Goal: Download file/media

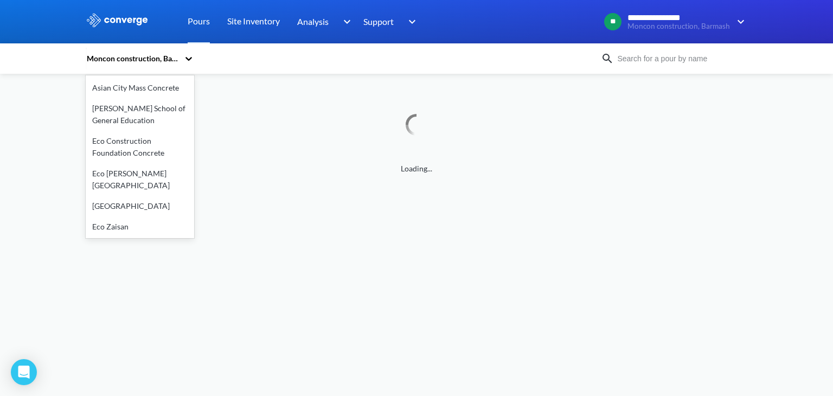
click at [189, 56] on icon at bounding box center [188, 58] width 11 height 11
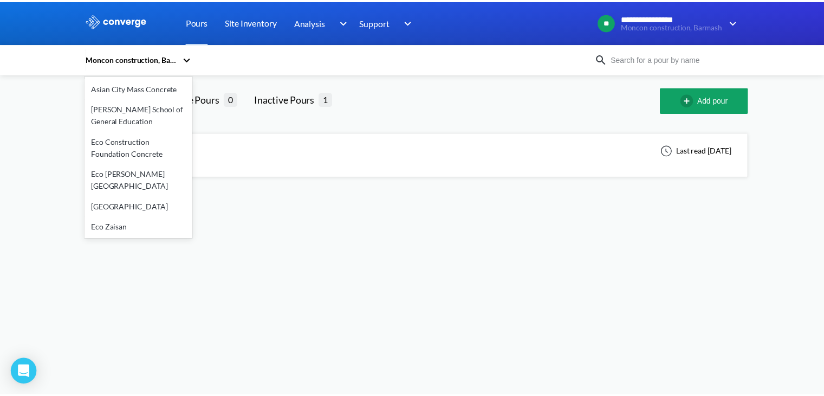
scroll to position [54, 0]
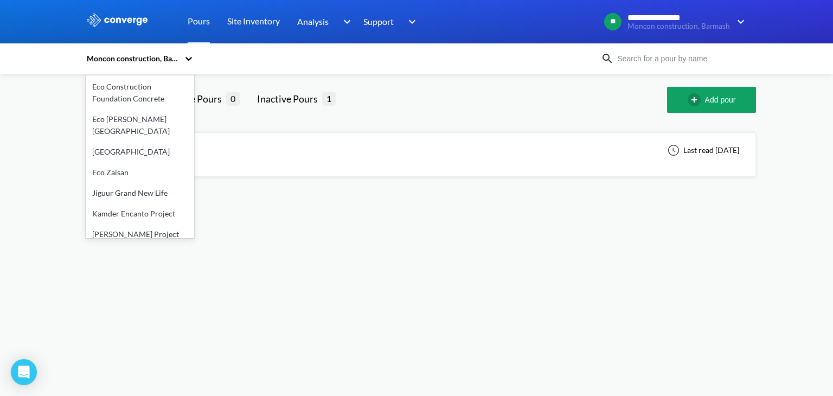
click at [124, 116] on div "Eco [PERSON_NAME][GEOGRAPHIC_DATA]" at bounding box center [140, 125] width 108 height 33
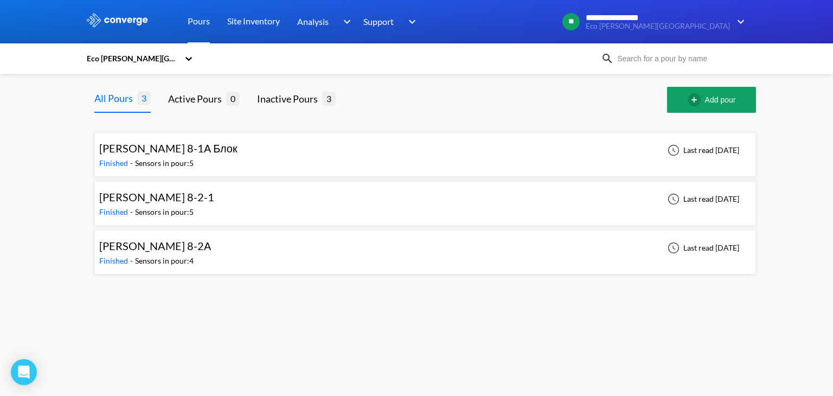
click at [438, 152] on div "[PERSON_NAME] 8-1А Блок Finished - Sensors in pour: 5 Last read [DATE]" at bounding box center [424, 154] width 651 height 35
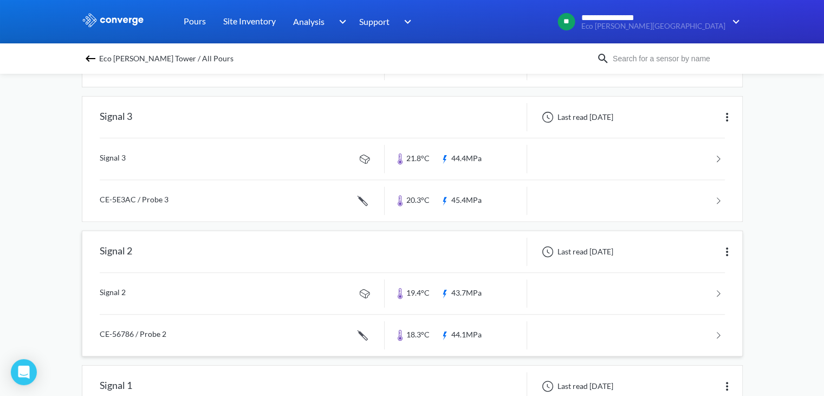
scroll to position [467, 0]
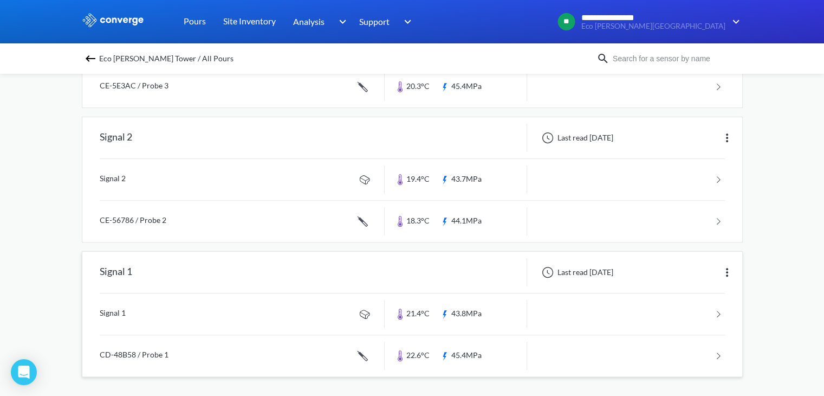
click at [707, 313] on link at bounding box center [412, 313] width 625 height 41
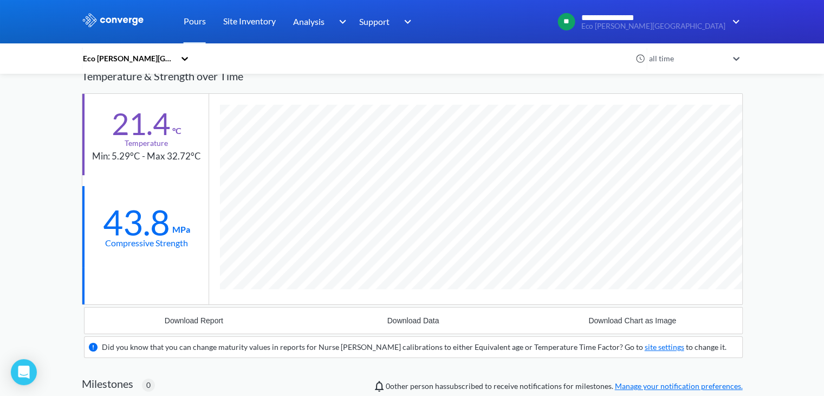
scroll to position [26, 0]
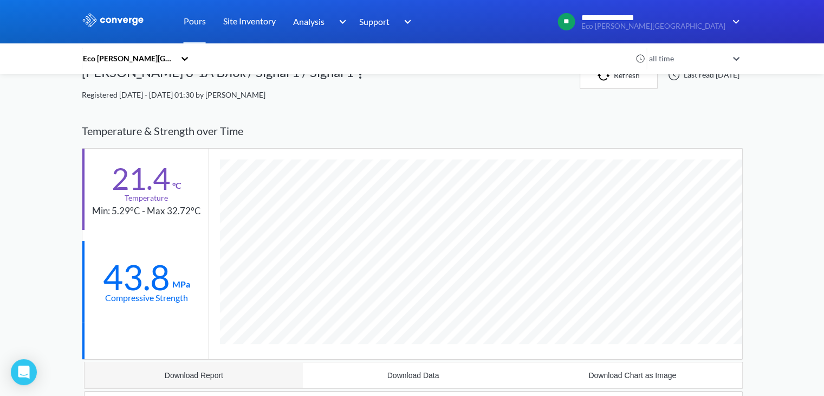
click at [219, 379] on button "Download Report" at bounding box center [195, 375] width 220 height 26
drag, startPoint x: 424, startPoint y: 102, endPoint x: 414, endPoint y: 101, distance: 10.3
click at [424, 102] on div "Eco [PERSON_NAME] Tower all time Эко маршил 8-1А Блок / Signal 1 / Signal 1 Ref…" at bounding box center [412, 398] width 661 height 673
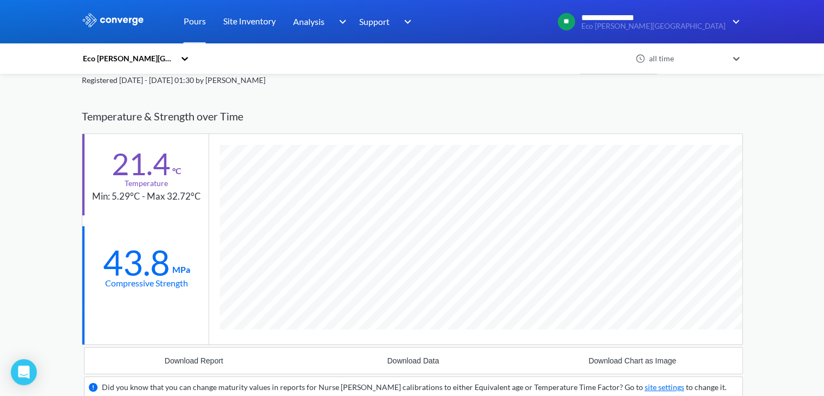
scroll to position [0, 0]
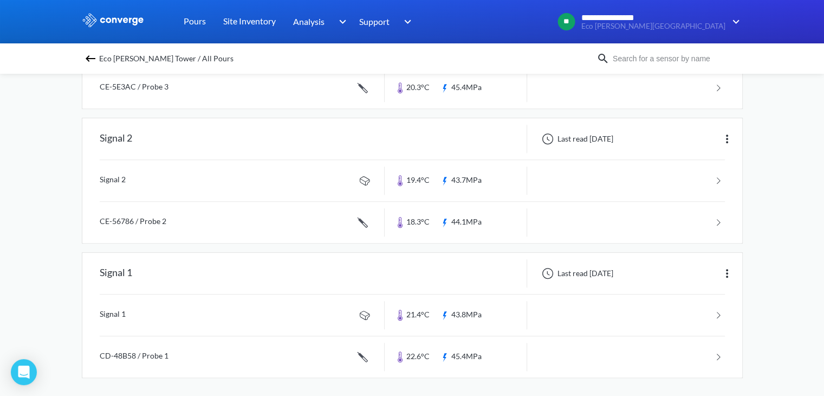
scroll to position [467, 0]
click at [158, 351] on link at bounding box center [412, 355] width 625 height 41
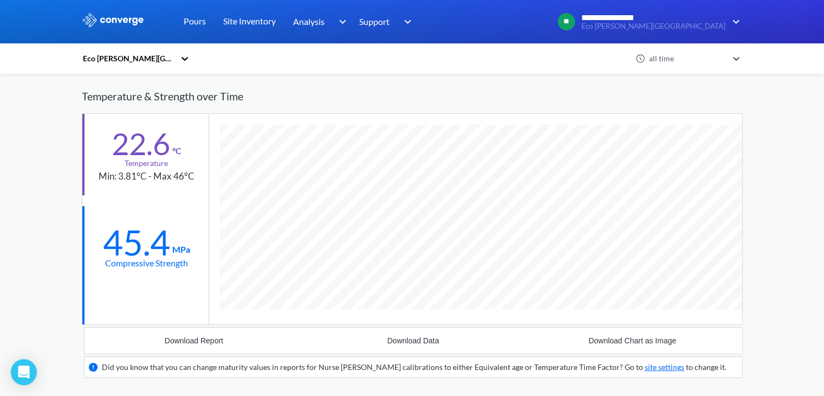
scroll to position [217, 0]
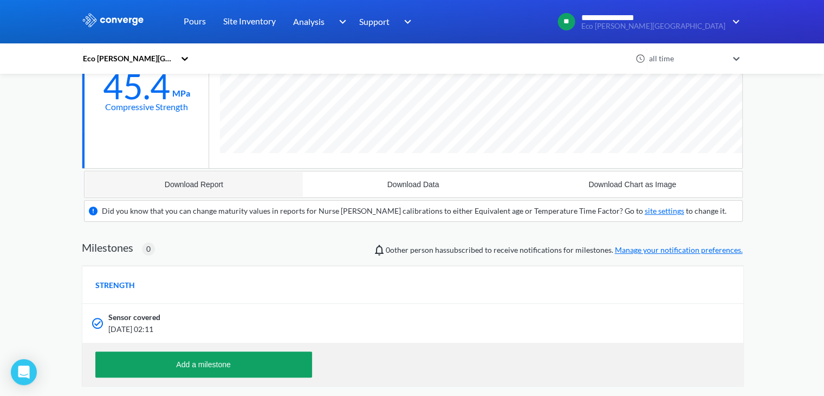
click at [200, 178] on button "Download Report" at bounding box center [195, 184] width 220 height 26
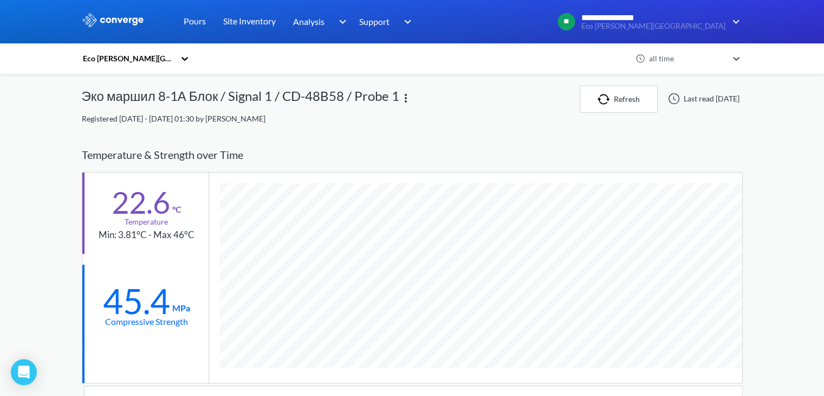
scroll to position [0, 0]
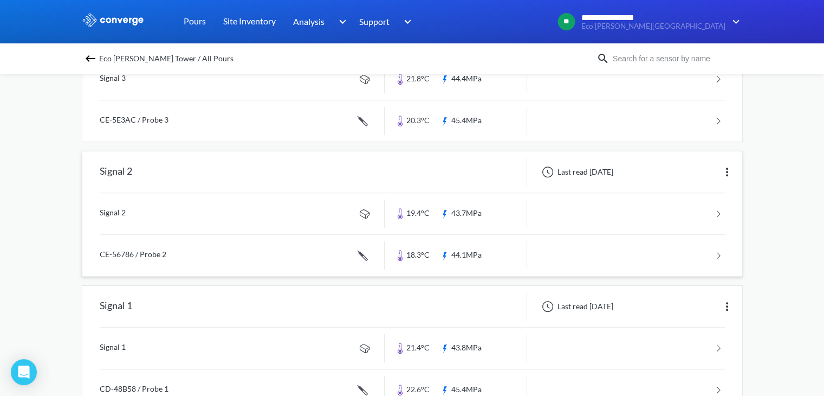
scroll to position [467, 0]
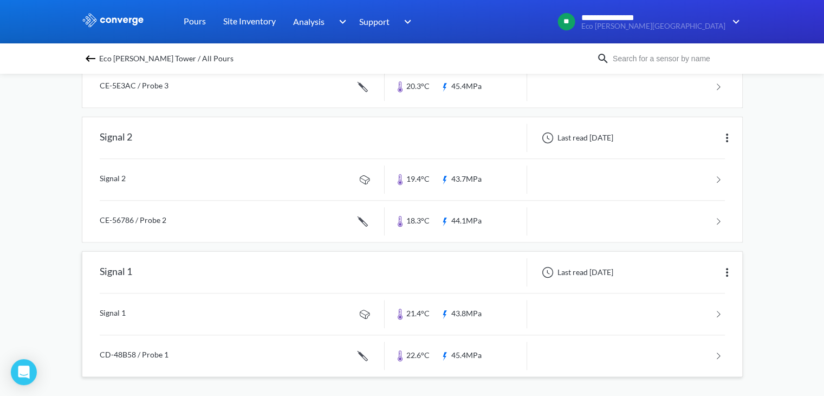
click at [730, 268] on img at bounding box center [727, 272] width 13 height 13
click at [617, 268] on div "Last read [DATE]" at bounding box center [576, 272] width 81 height 13
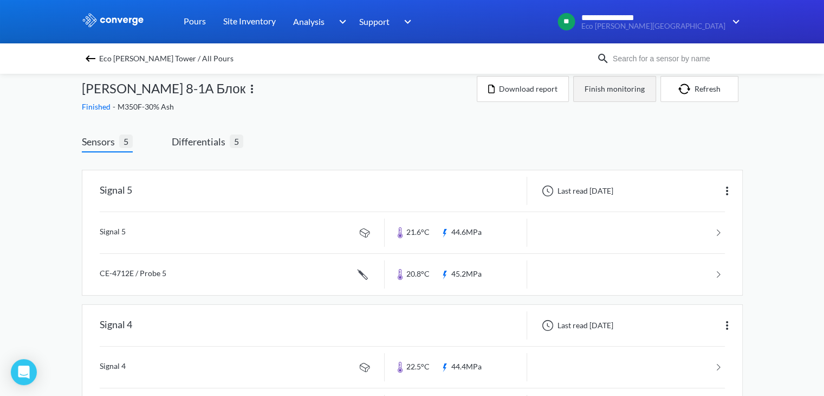
scroll to position [0, 0]
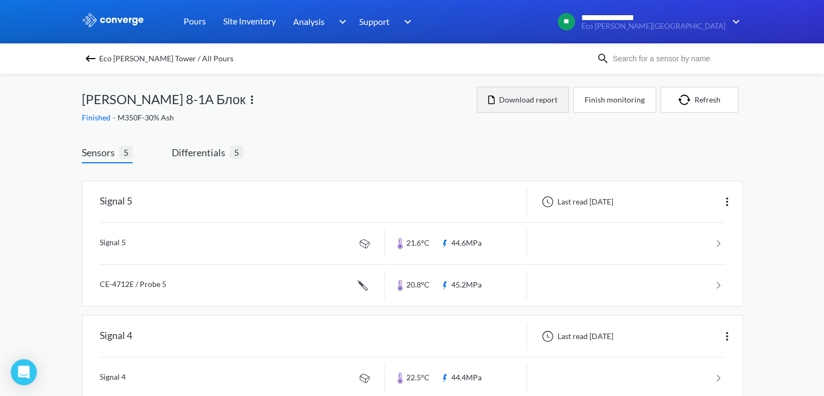
click at [526, 99] on button "Download report" at bounding box center [523, 100] width 92 height 26
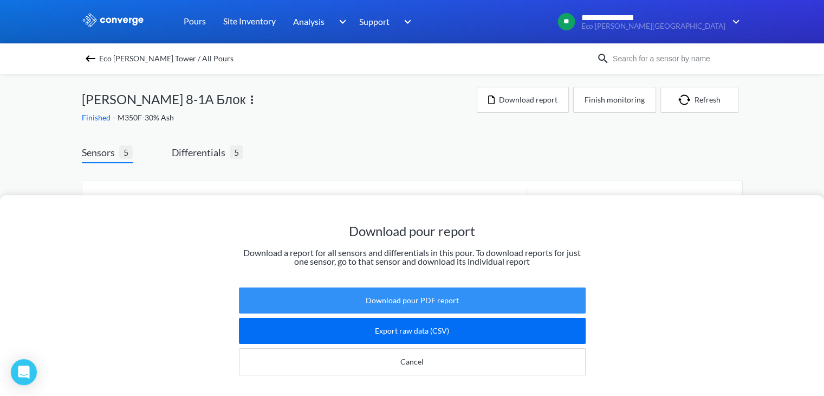
click at [440, 296] on button "Download pour PDF report" at bounding box center [412, 300] width 347 height 26
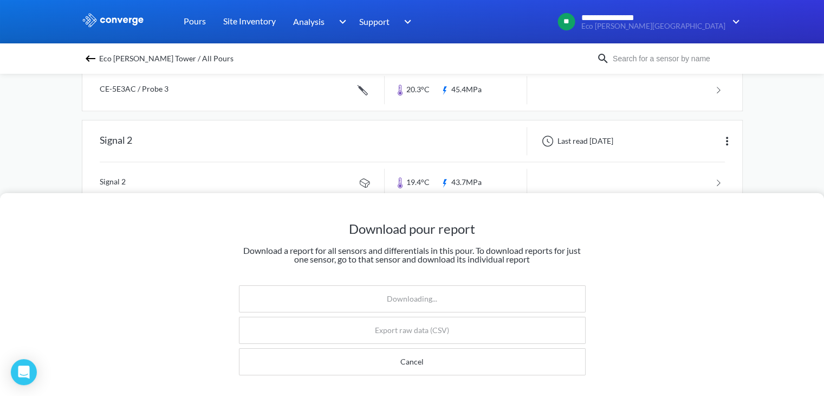
scroll to position [467, 0]
click at [789, 137] on div "Download pour report Download a report for all sensors and differentials in thi…" at bounding box center [412, 198] width 824 height 396
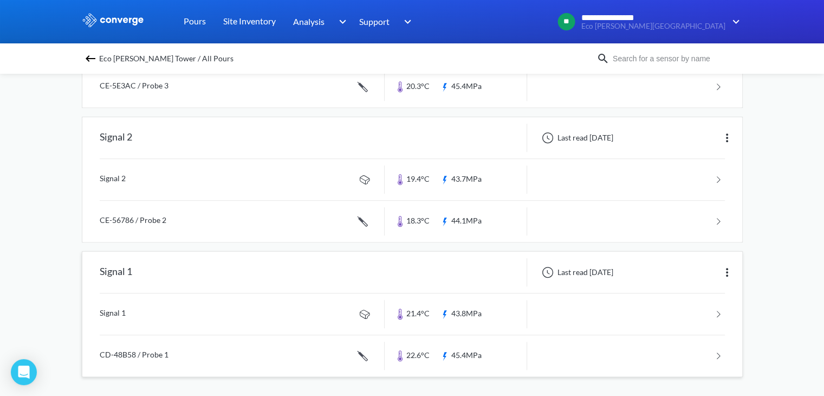
click at [364, 315] on link at bounding box center [412, 313] width 625 height 41
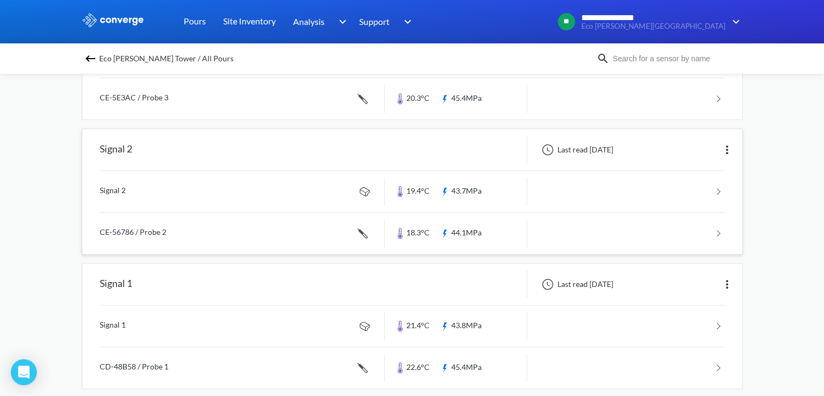
scroll to position [467, 0]
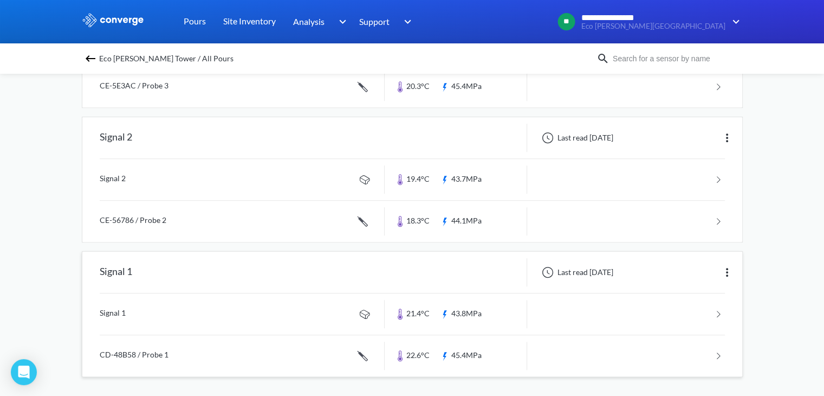
click at [118, 266] on div "Signal 1" at bounding box center [116, 272] width 33 height 28
click at [614, 269] on div "Last read [DATE]" at bounding box center [576, 272] width 81 height 13
click at [730, 268] on img at bounding box center [727, 272] width 13 height 13
click at [702, 269] on div "Edit" at bounding box center [698, 272] width 69 height 21
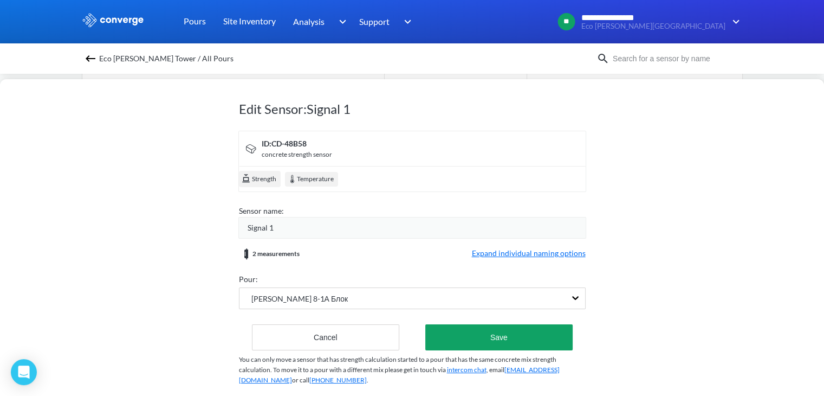
scroll to position [0, 0]
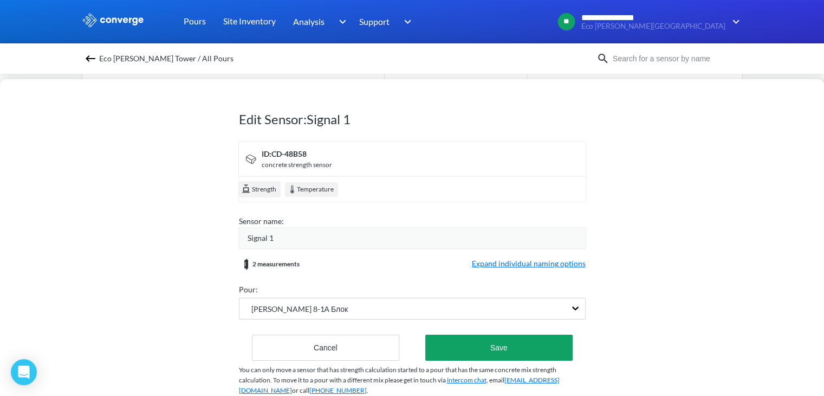
click at [93, 59] on img at bounding box center [90, 58] width 13 height 13
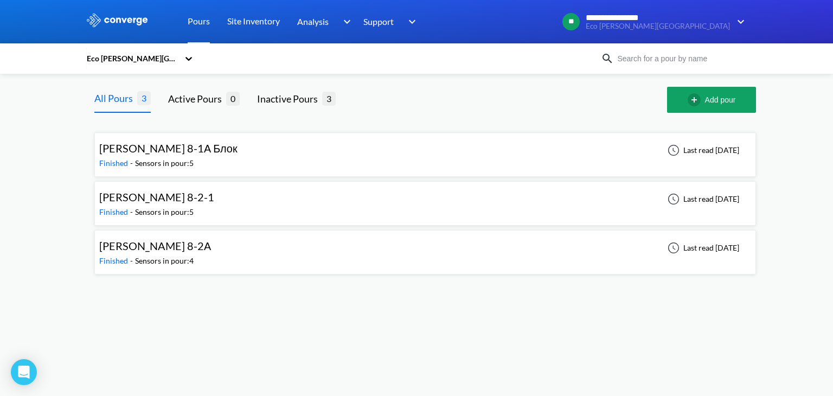
click at [307, 171] on div "[PERSON_NAME] 8-1А Блок Finished - Sensors in pour: 5 Last read [DATE]" at bounding box center [424, 154] width 651 height 35
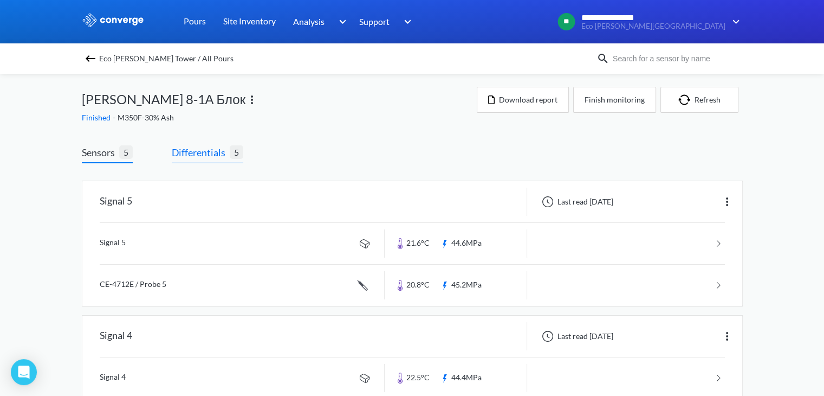
click at [217, 151] on span "Differentials" at bounding box center [201, 152] width 58 height 15
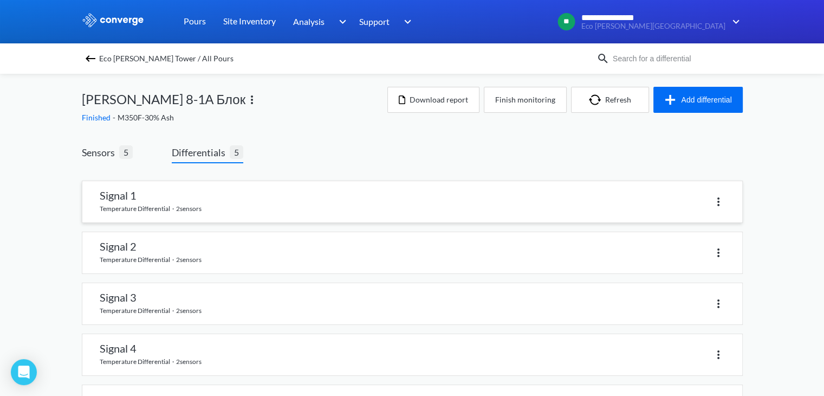
click at [718, 198] on img at bounding box center [718, 201] width 13 height 13
click at [422, 199] on div "Delete" at bounding box center [568, 201] width 313 height 16
click at [118, 197] on link at bounding box center [412, 201] width 660 height 41
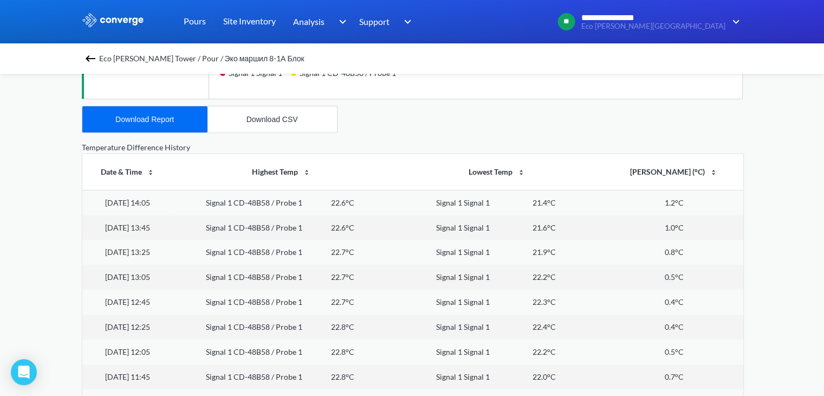
scroll to position [325, 0]
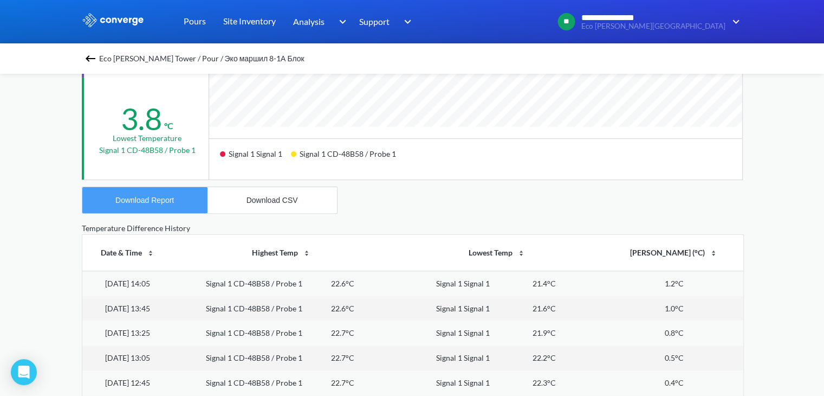
click at [154, 203] on div "Download Report" at bounding box center [144, 200] width 59 height 9
